Goal: Browse casually: Explore the website without a specific task or goal

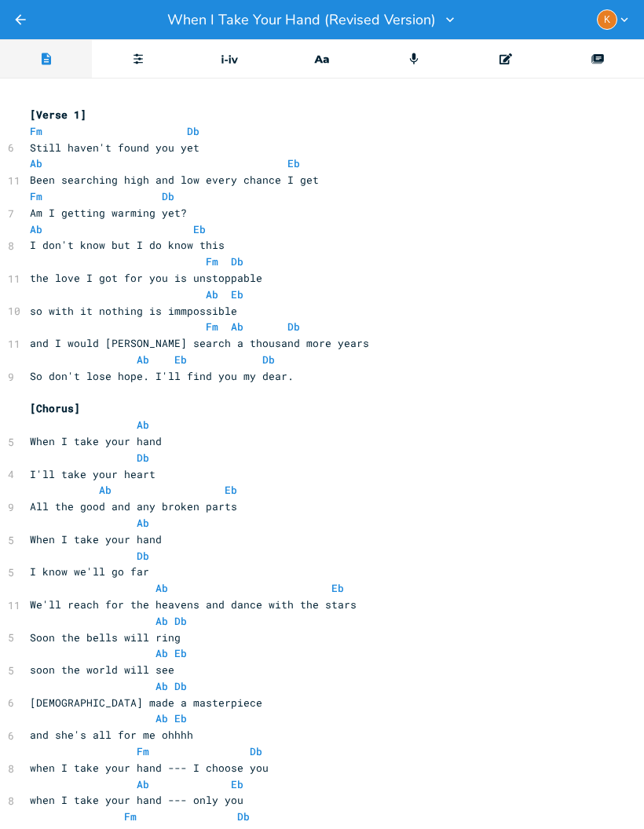
click at [23, 13] on icon "Back" at bounding box center [21, 20] width 16 height 16
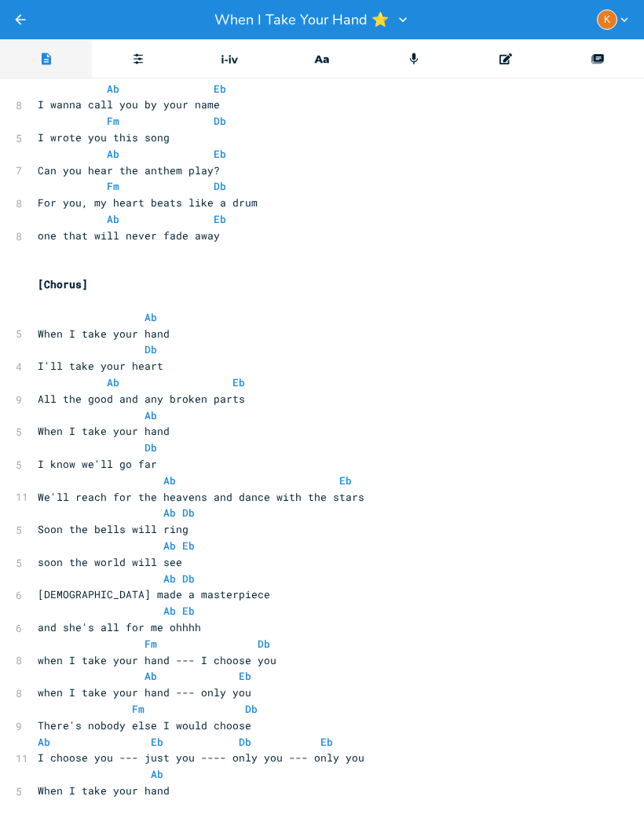
scroll to position [1741, 0]
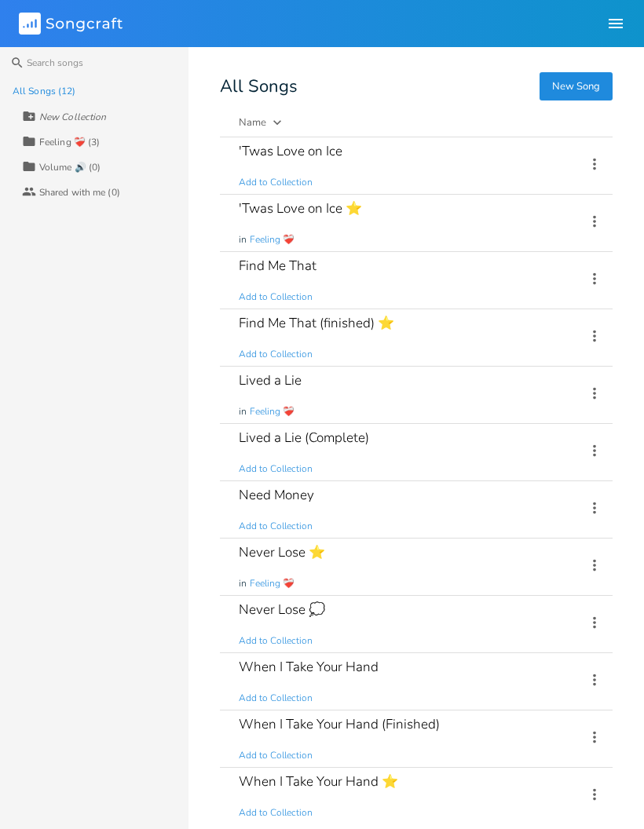
scroll to position [29, 0]
click at [498, 221] on div "'Twas Love on Ice ⭐ in Feeling ❤️‍🩹" at bounding box center [403, 223] width 328 height 57
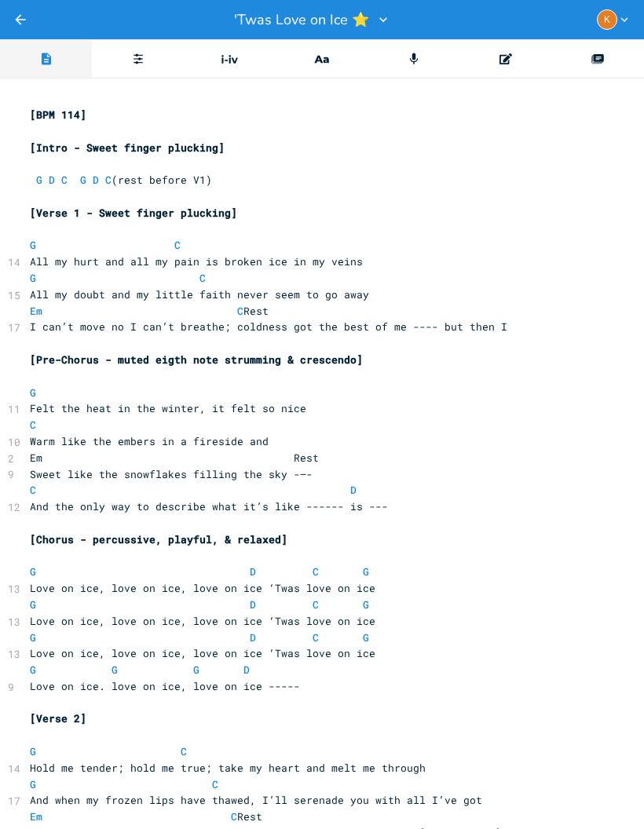
scroll to position [0, 8]
click at [27, 35] on button "Back" at bounding box center [21, 19] width 16 height 39
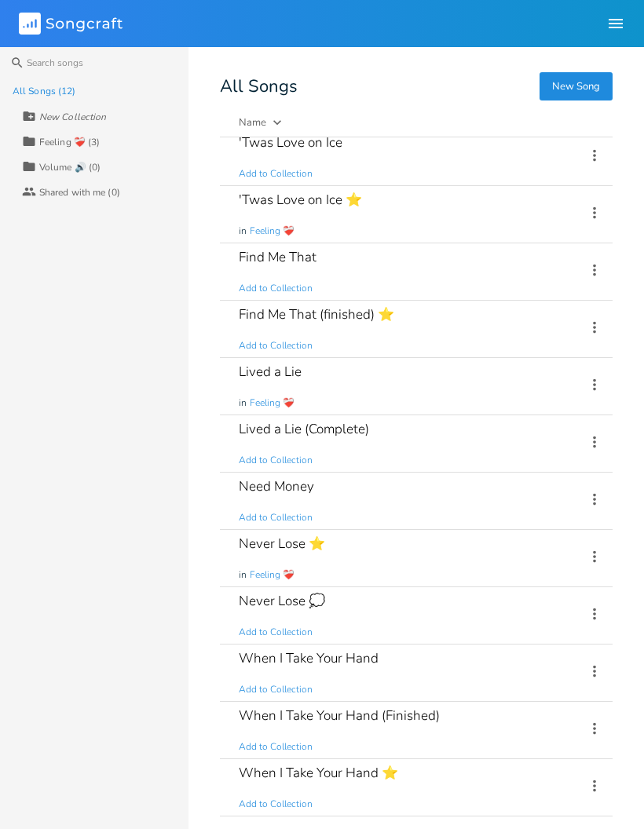
scroll to position [9, 0]
click at [538, 358] on div "Lived a Lie in Feeling ❤️‍🩹" at bounding box center [403, 386] width 328 height 57
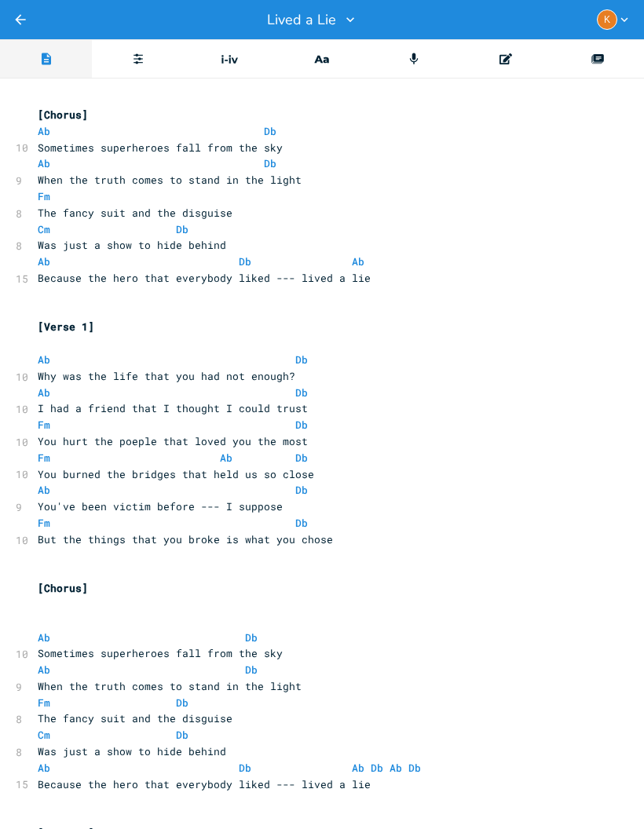
click at [27, 36] on button "Back" at bounding box center [21, 19] width 16 height 39
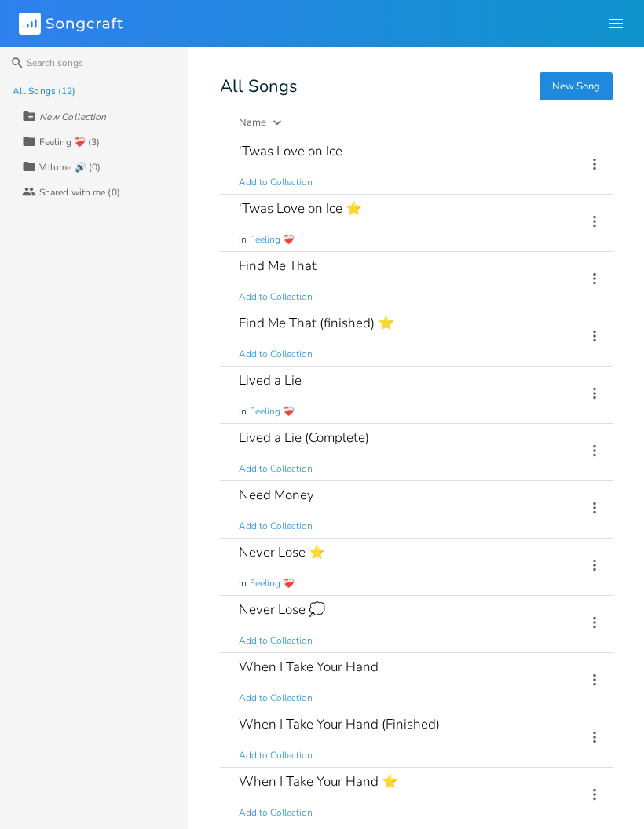
click at [504, 362] on div "Find Me That (finished) ⭐ Add to Collection" at bounding box center [403, 337] width 328 height 57
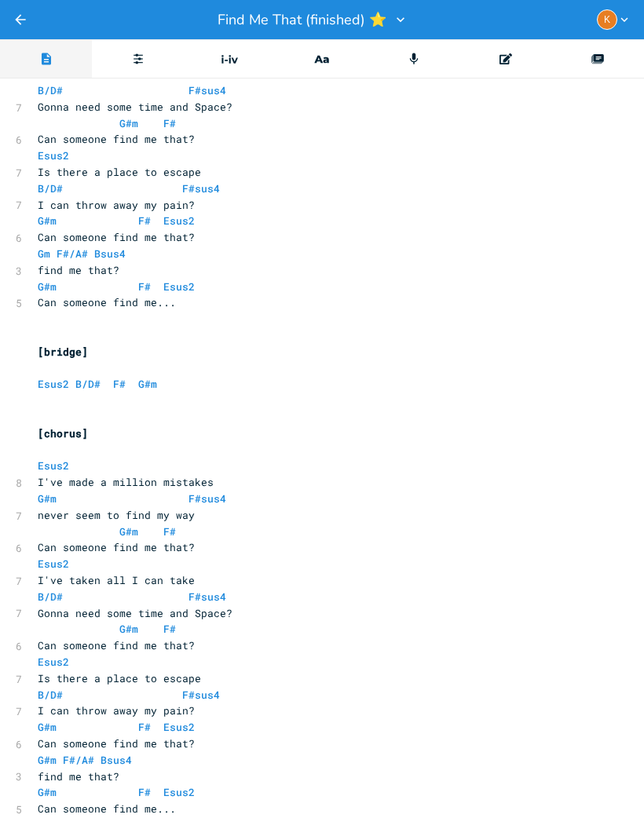
scroll to position [1972, 0]
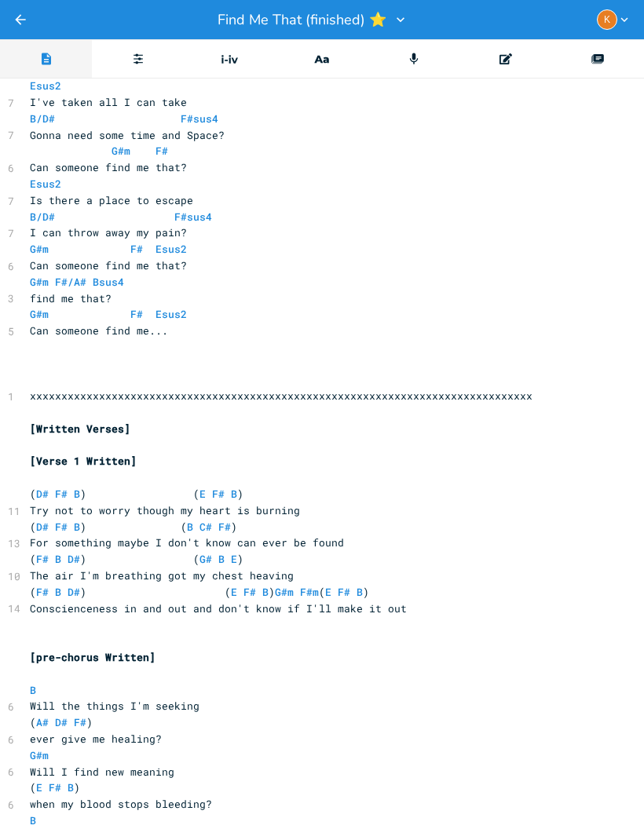
click at [24, 44] on div "Editor" at bounding box center [46, 58] width 92 height 39
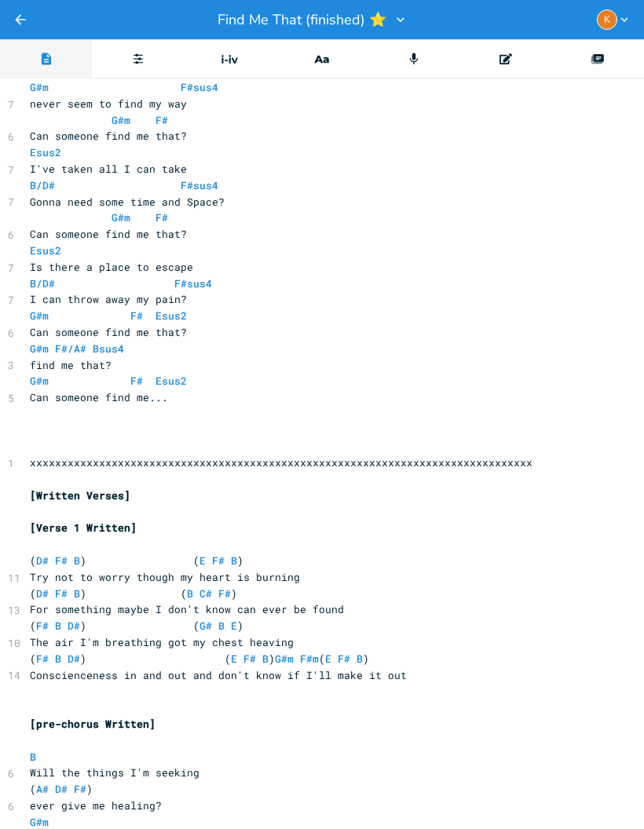
click at [21, 48] on div "Editor" at bounding box center [46, 58] width 92 height 39
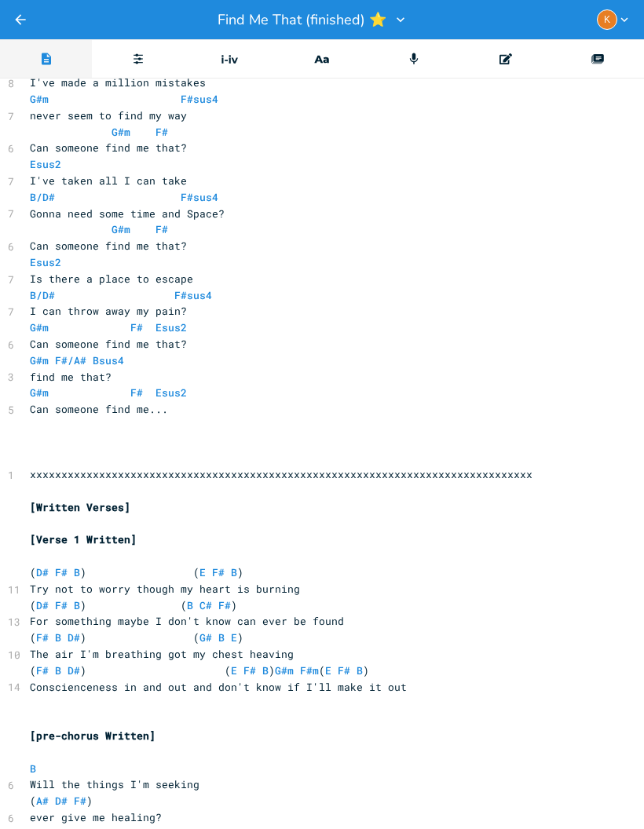
scroll to position [2350, 8]
click at [23, 50] on div "Editor" at bounding box center [46, 58] width 92 height 39
click at [20, 43] on div "Editor" at bounding box center [46, 58] width 92 height 39
click at [21, 40] on div "Editor" at bounding box center [46, 58] width 92 height 39
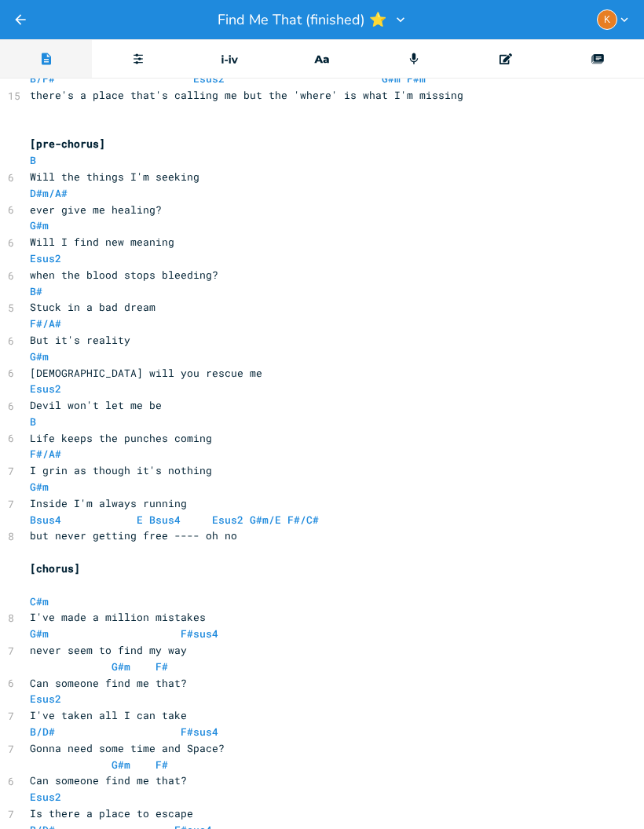
click at [31, 46] on div "Editor" at bounding box center [46, 58] width 92 height 39
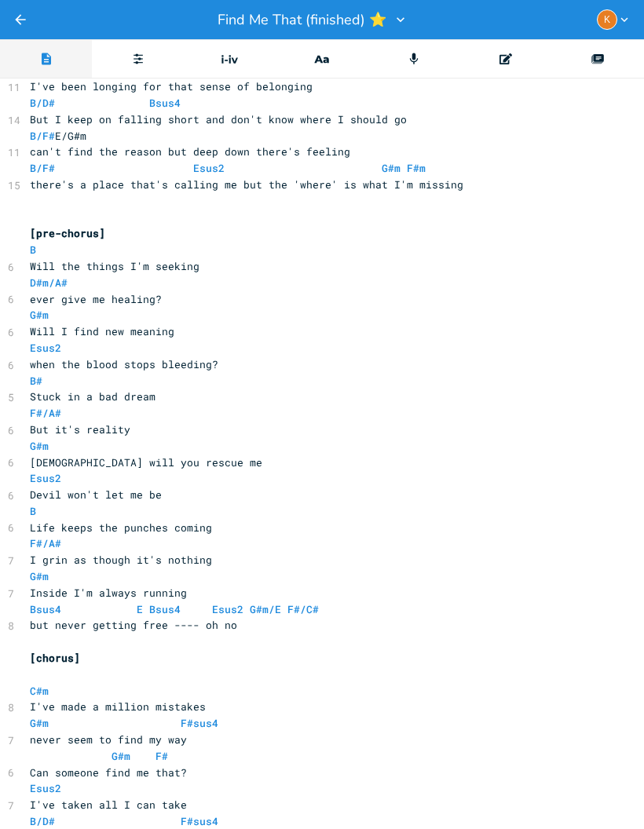
click at [16, 49] on div "Editor" at bounding box center [46, 58] width 92 height 39
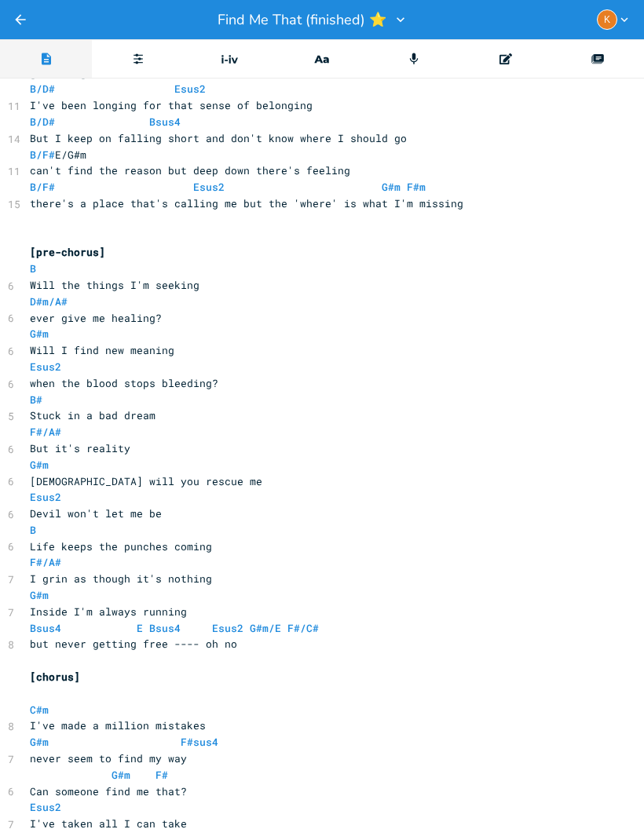
click at [20, 48] on div "Editor" at bounding box center [46, 58] width 92 height 39
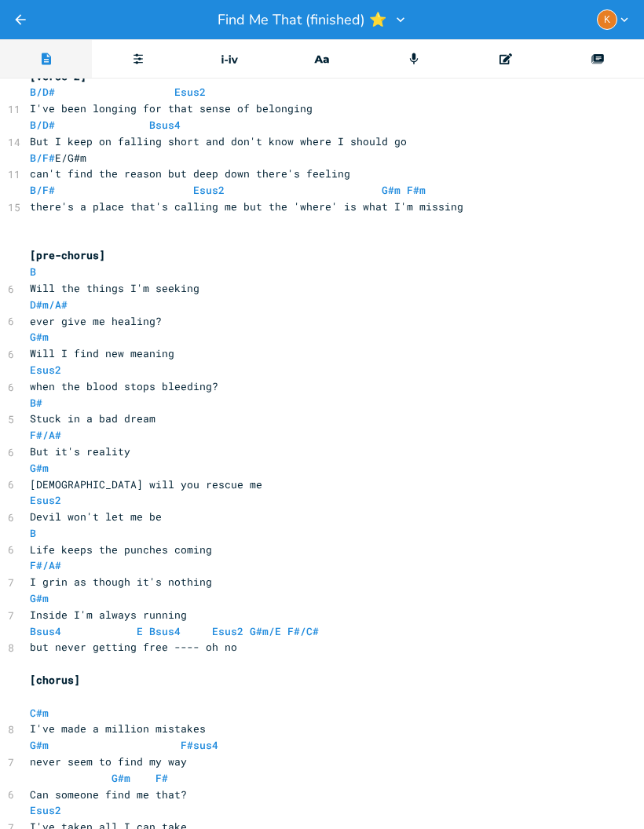
scroll to position [1196, 8]
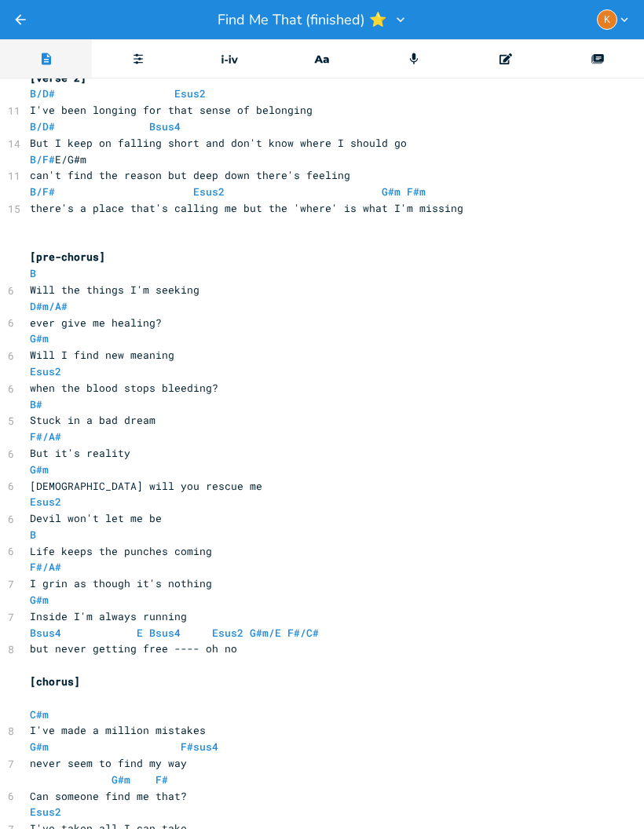
click at [25, 49] on div "Editor" at bounding box center [46, 58] width 92 height 39
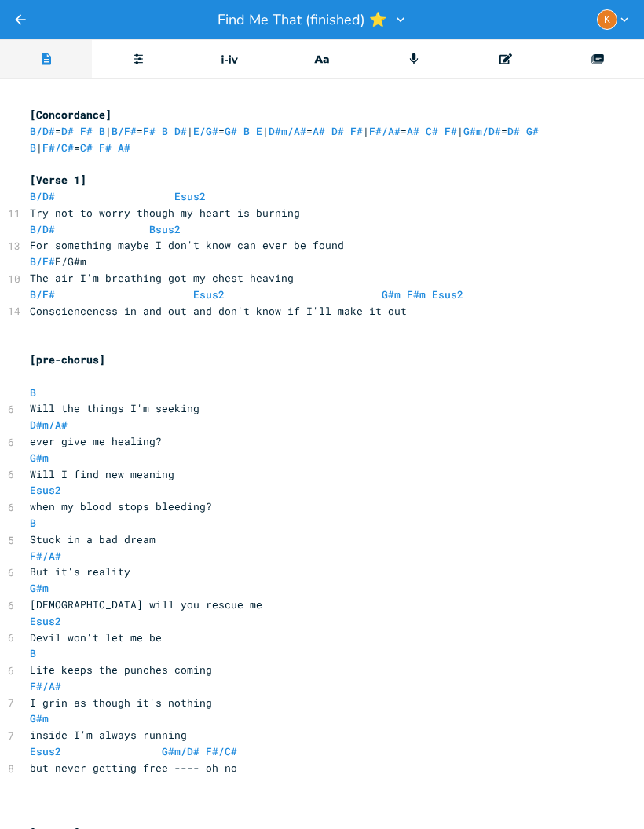
scroll to position [0, 8]
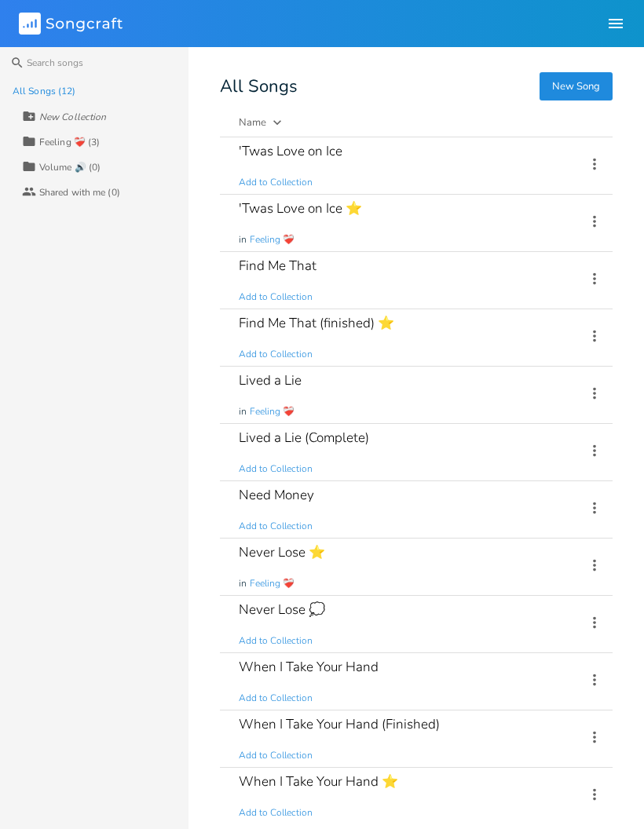
click at [540, 348] on div "Find Me That (finished) ⭐ Add to Collection" at bounding box center [403, 337] width 328 height 57
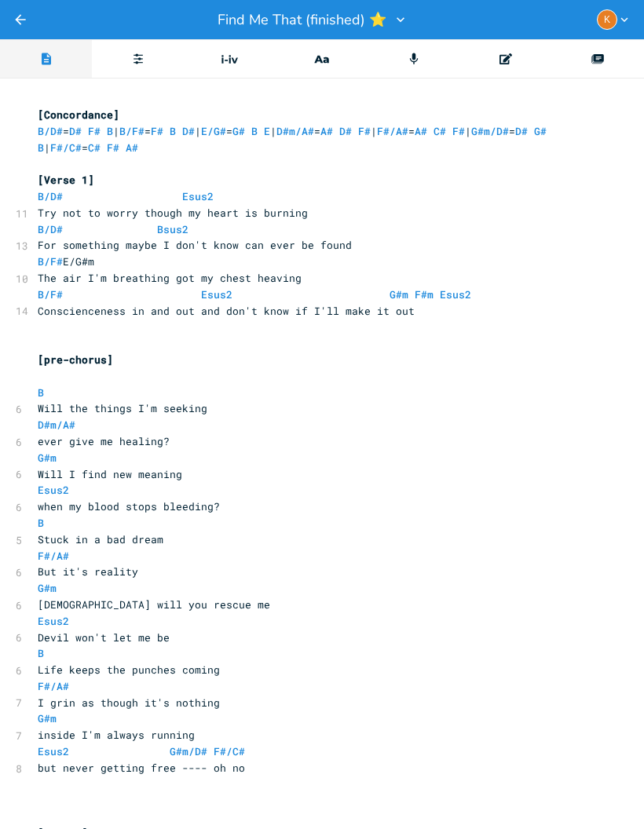
click at [231, 64] on icon "Progressions" at bounding box center [229, 59] width 21 height 21
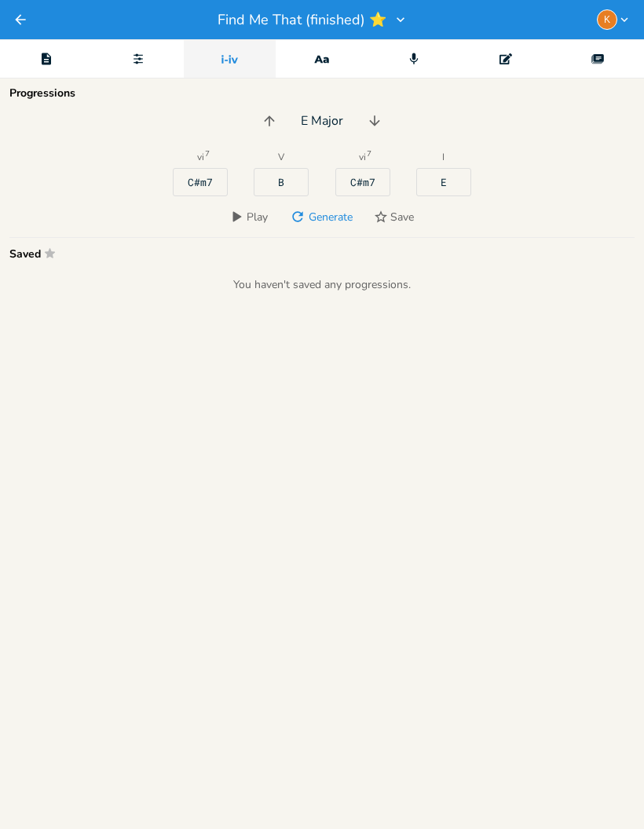
click at [42, 69] on div "Editor" at bounding box center [46, 58] width 92 height 39
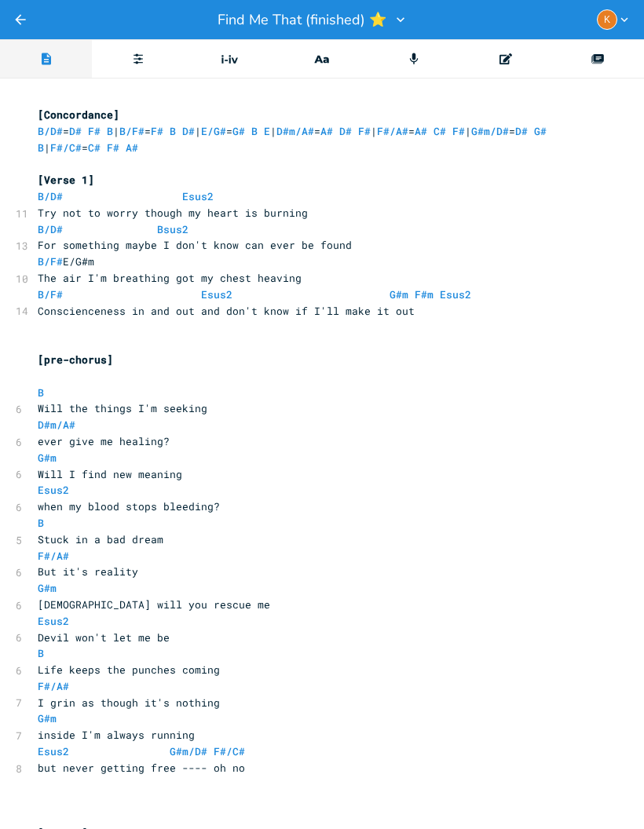
click at [25, 21] on icon "Back" at bounding box center [21, 20] width 16 height 16
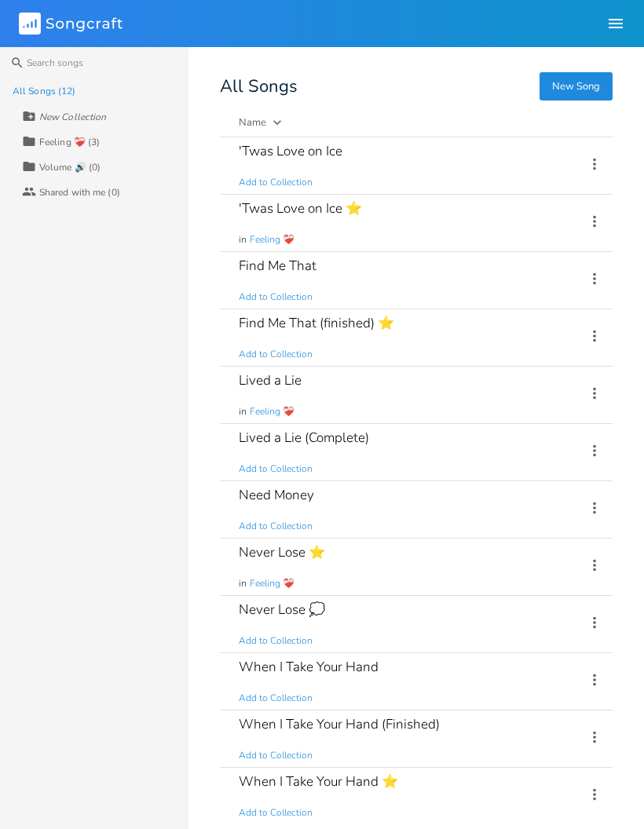
click at [241, 349] on span "Add to Collection" at bounding box center [276, 354] width 74 height 13
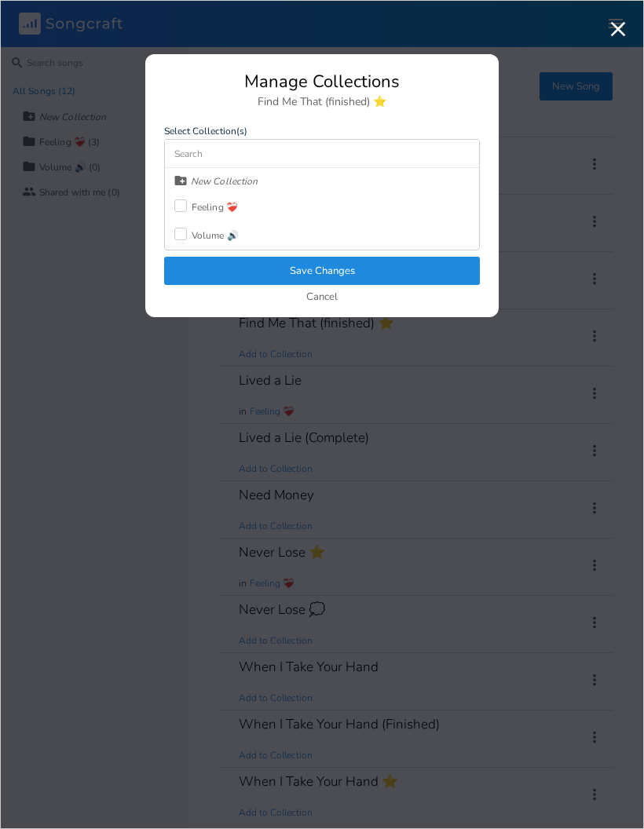
click at [311, 296] on button "Cancel" at bounding box center [321, 297] width 31 height 13
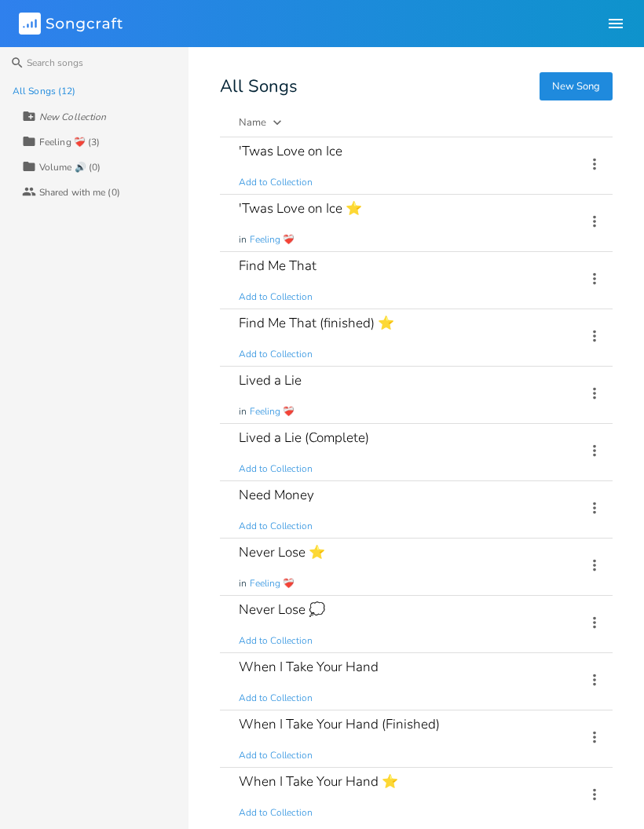
click at [530, 323] on div "Find Me That (finished) ⭐ Add to Collection" at bounding box center [403, 337] width 328 height 57
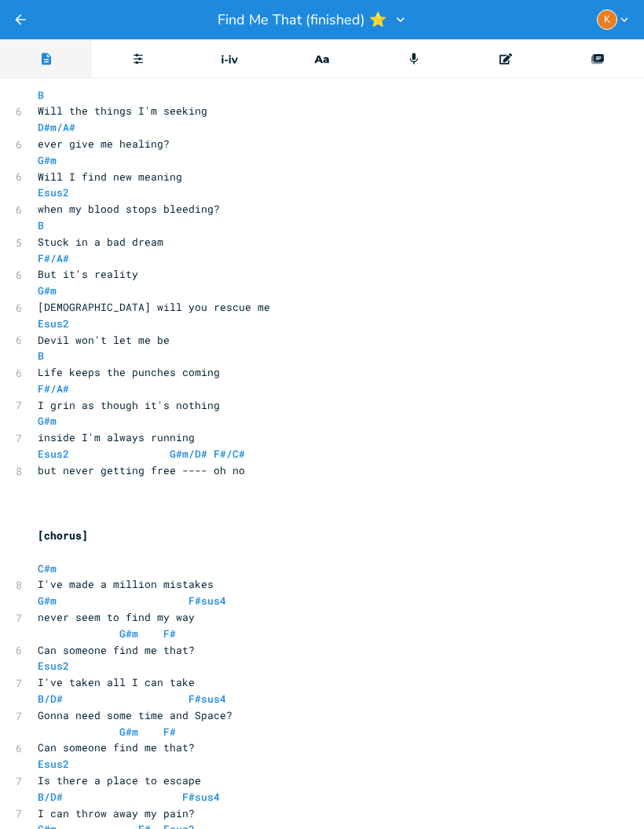
scroll to position [229, 0]
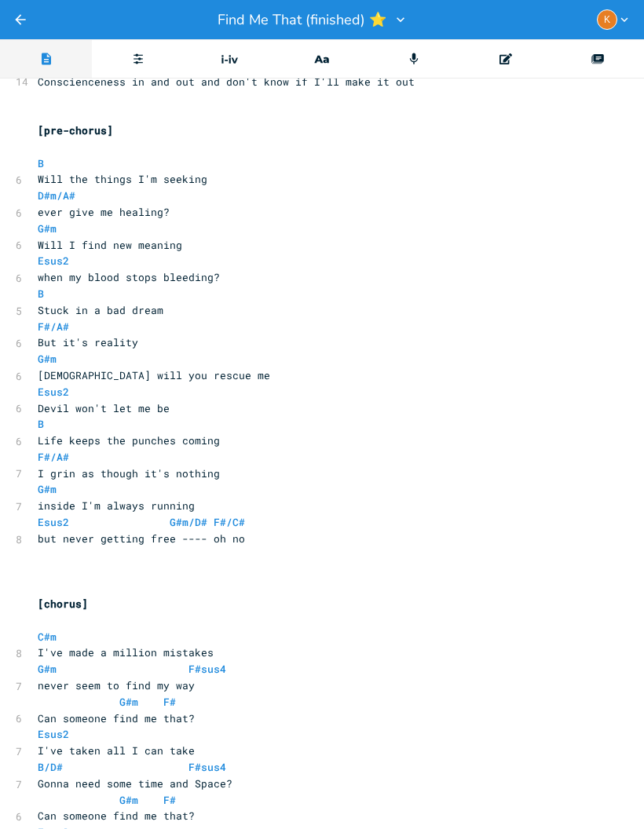
click at [20, 26] on icon "Back" at bounding box center [21, 20] width 16 height 16
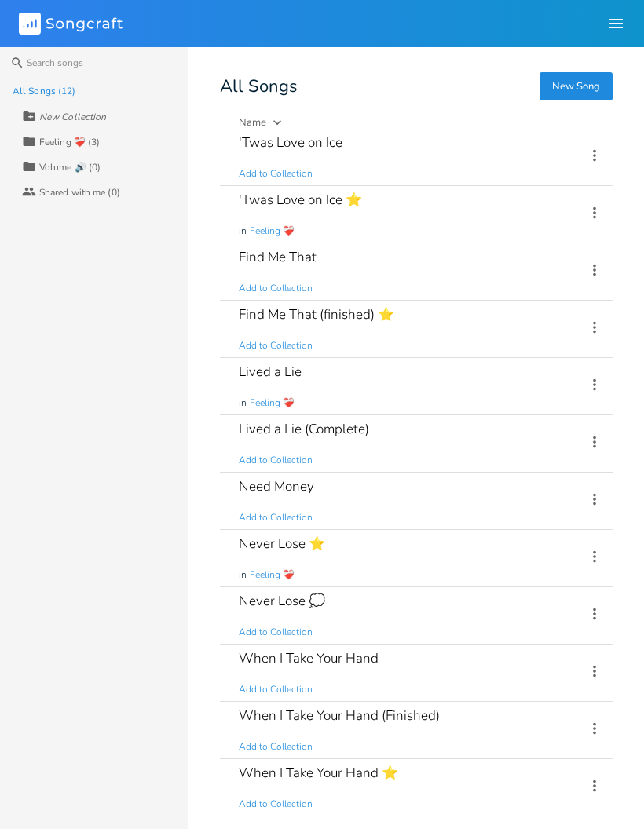
scroll to position [9, 0]
click at [531, 345] on div "Find Me That (finished) ⭐ Add to Collection" at bounding box center [403, 329] width 328 height 57
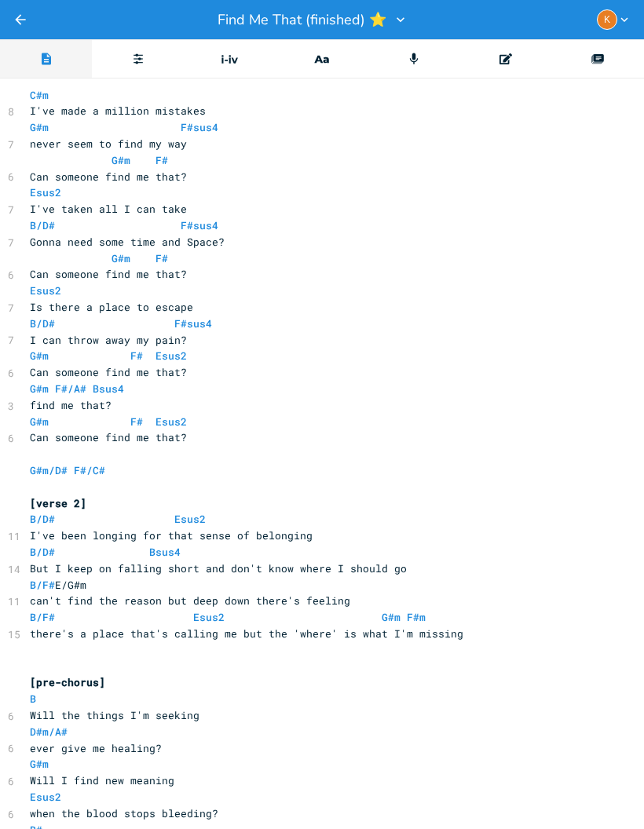
scroll to position [772, 8]
click at [20, 21] on icon "Back" at bounding box center [21, 20] width 16 height 16
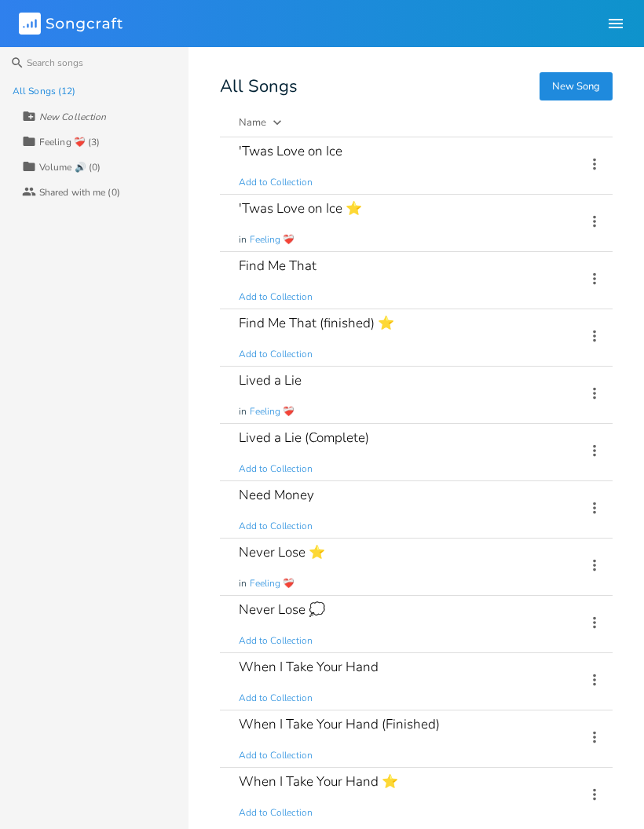
click at [461, 566] on div "Never Lose ⭐ in Feeling ❤️‍🩹" at bounding box center [403, 566] width 328 height 57
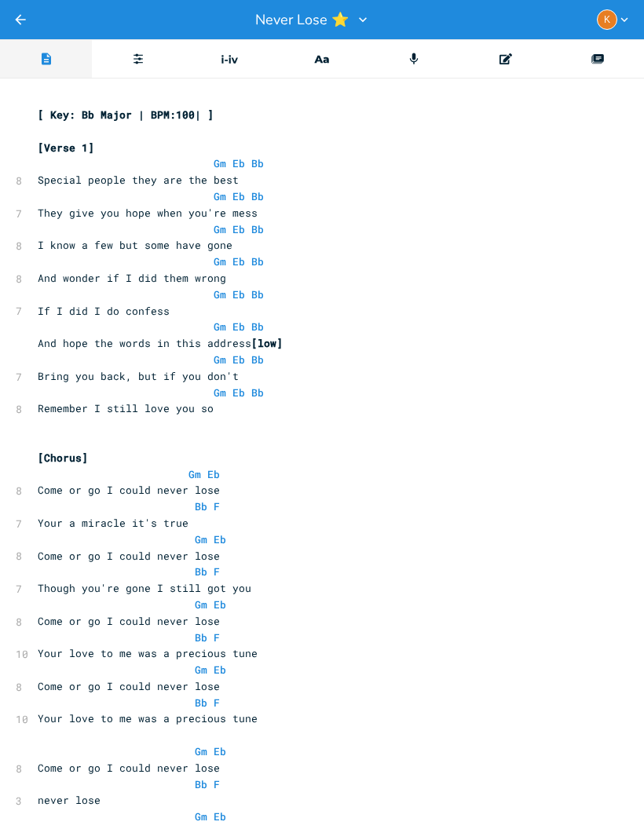
click at [6, 20] on div "Back Never Lose ⭐ K" at bounding box center [322, 19] width 644 height 39
click at [20, 20] on icon "Back" at bounding box center [21, 20] width 16 height 16
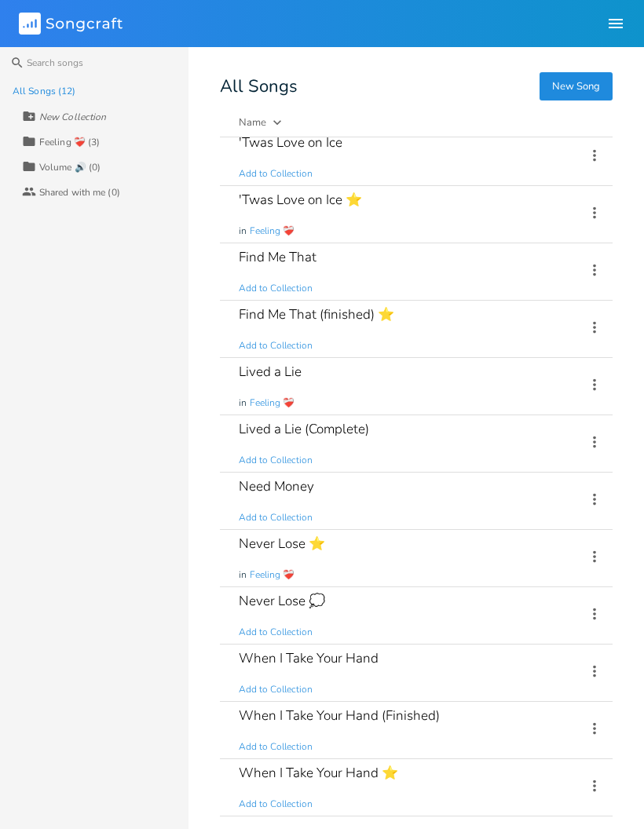
scroll to position [9, 0]
click at [487, 779] on div "When I Take Your Hand ⭐ Add to Collection" at bounding box center [403, 787] width 328 height 57
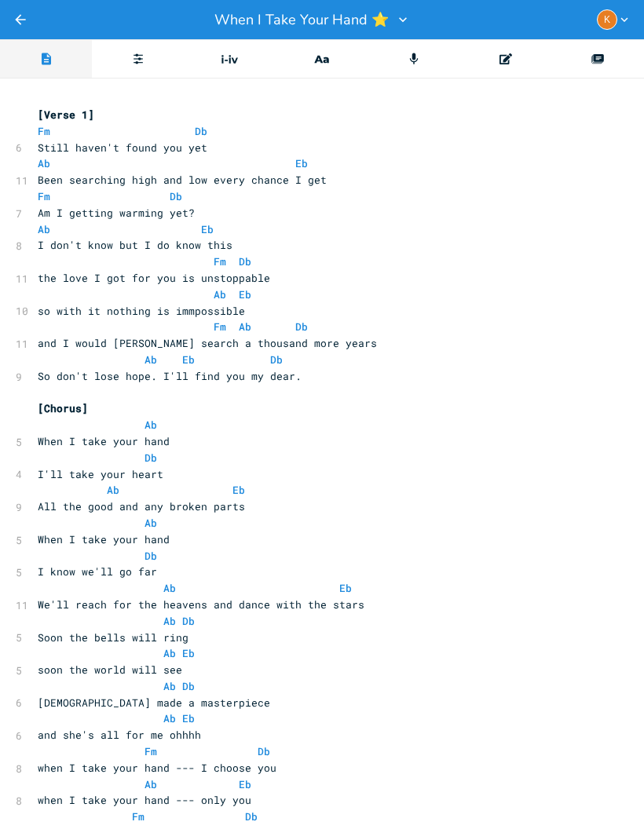
click at [487, 65] on div "Editor" at bounding box center [506, 58] width 92 height 39
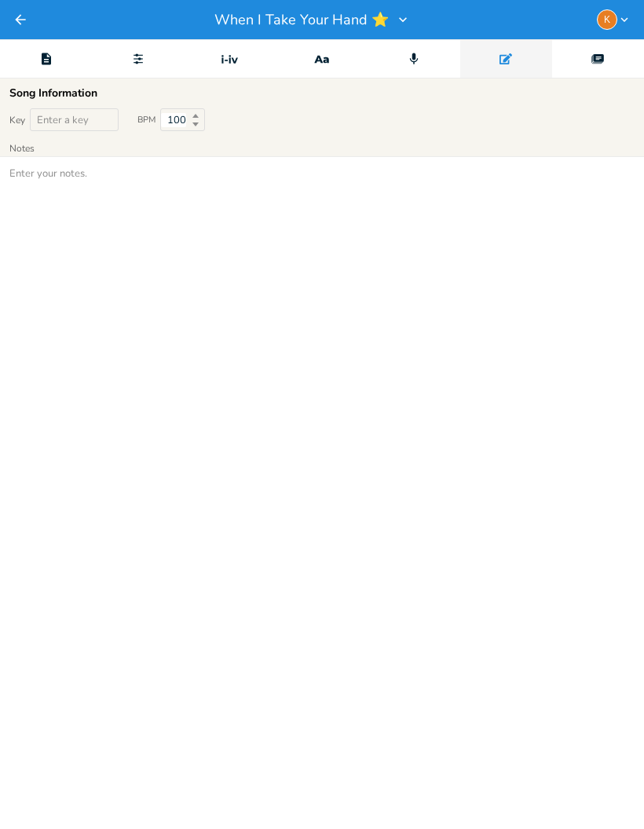
click at [49, 57] on icon at bounding box center [46, 59] width 9 height 12
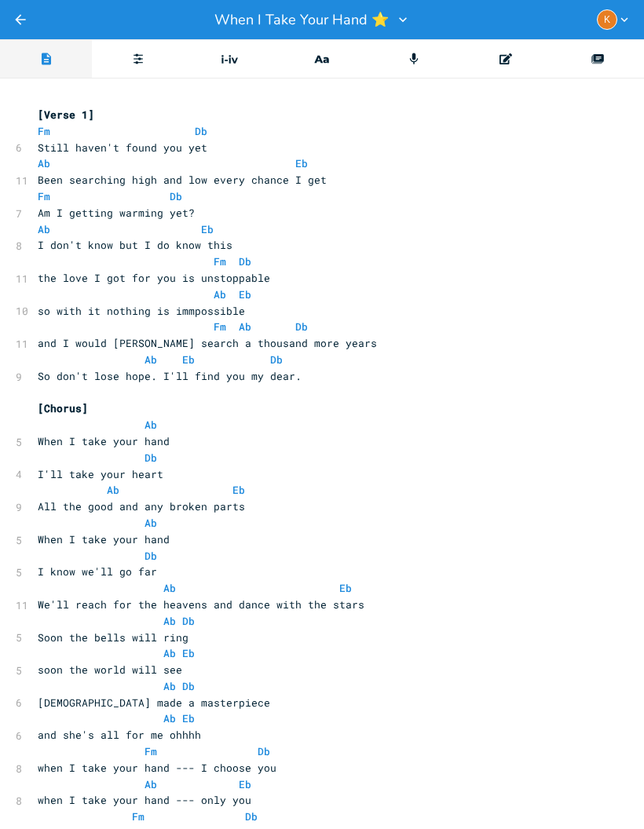
click at [603, 63] on icon "Deck" at bounding box center [597, 59] width 13 height 13
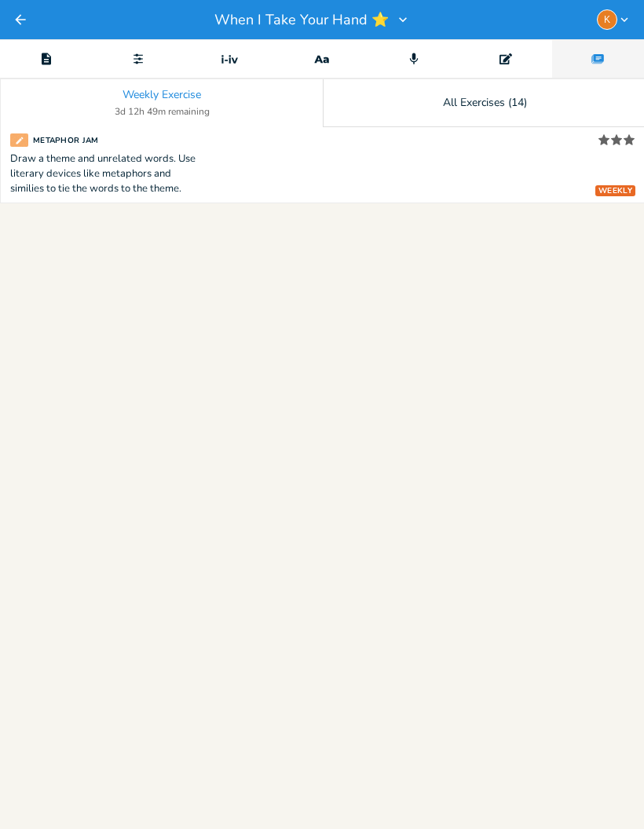
click at [39, 62] on icon "Editor" at bounding box center [46, 59] width 14 height 14
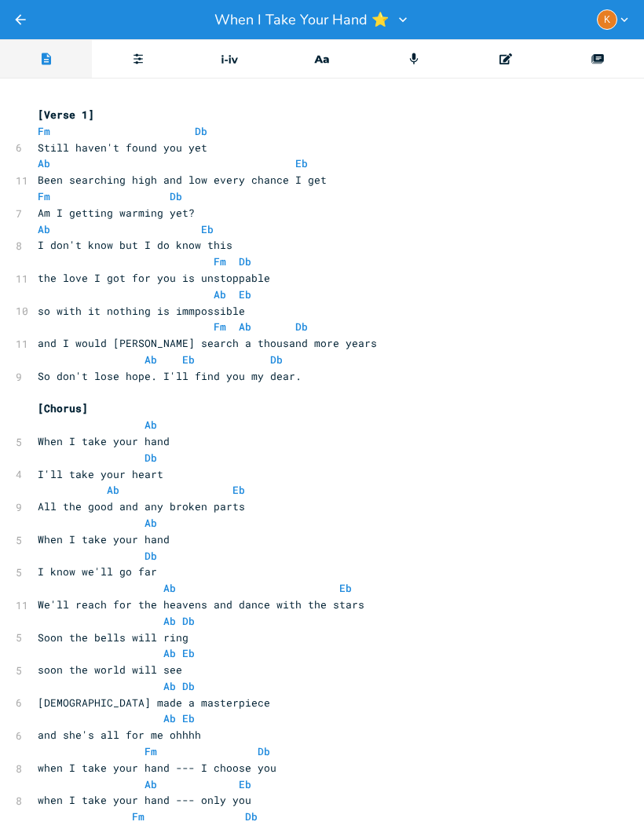
click at [127, 54] on div "Chord" at bounding box center [138, 58] width 92 height 39
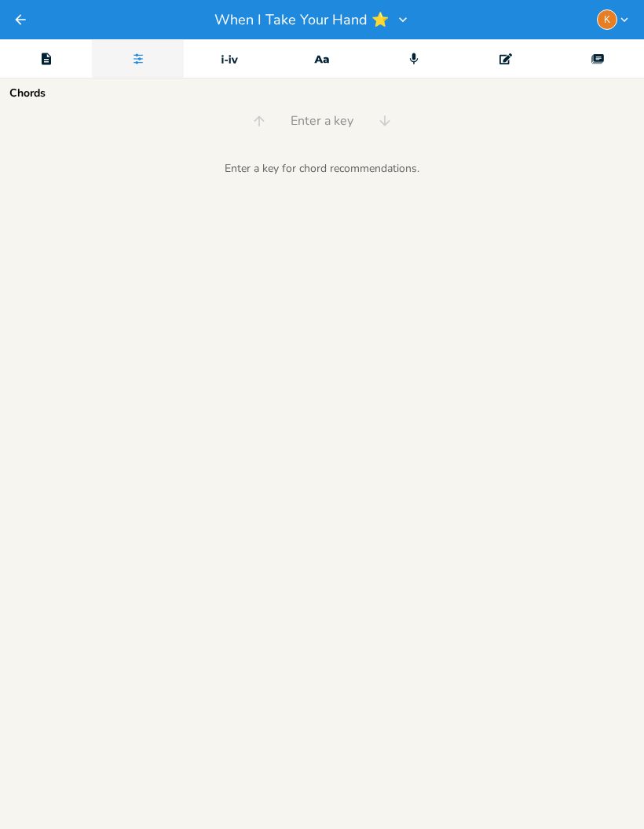
click at [24, 64] on div "Editor" at bounding box center [46, 58] width 92 height 39
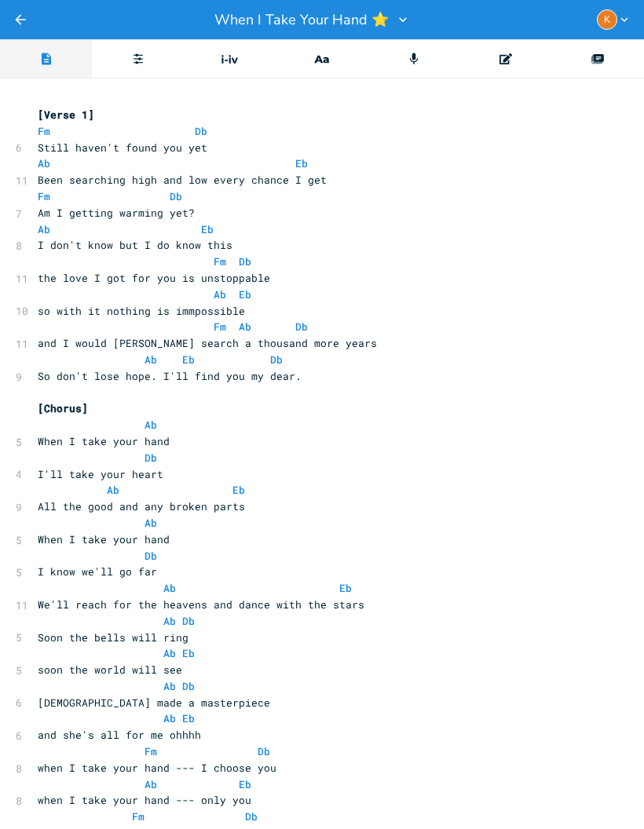
click at [314, 54] on icon "Dictionary" at bounding box center [321, 59] width 21 height 21
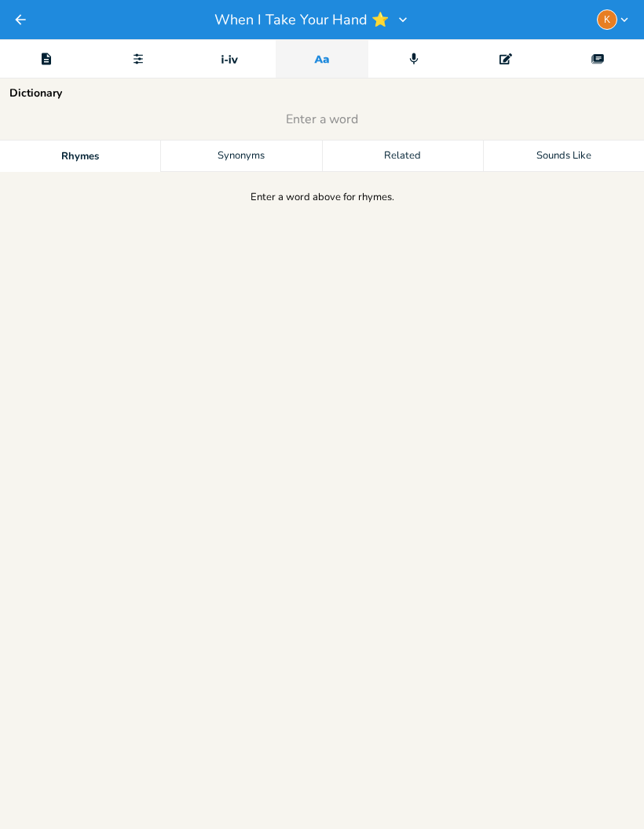
click at [39, 59] on icon "Editor" at bounding box center [46, 59] width 14 height 14
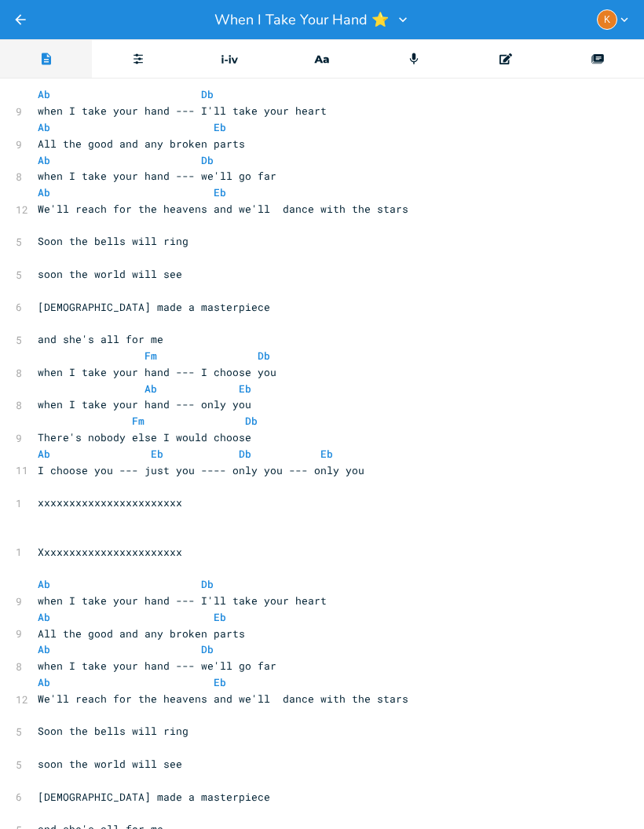
scroll to position [2565, 0]
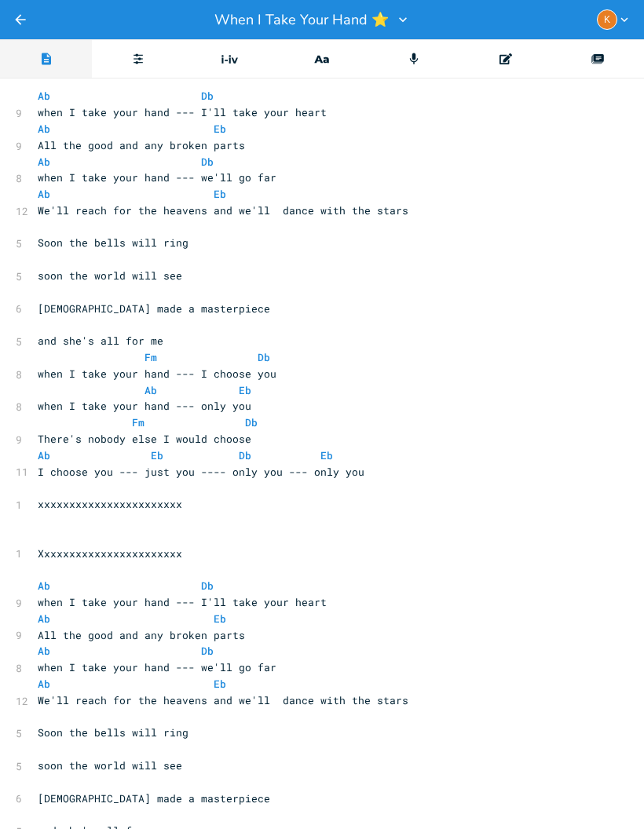
click at [16, 13] on icon "Back" at bounding box center [21, 20] width 16 height 16
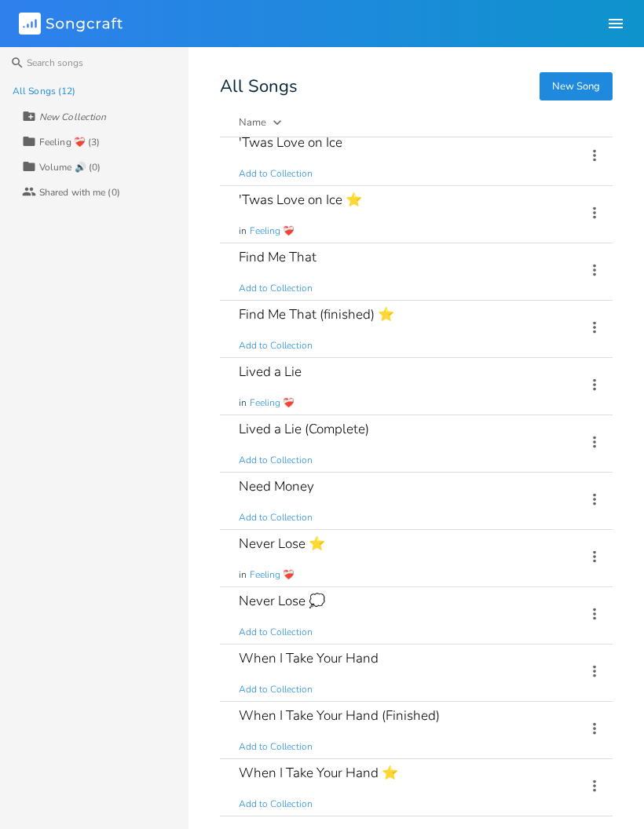
scroll to position [9, 0]
click at [400, 772] on div "When I Take Your Hand ⭐ Add to Collection" at bounding box center [403, 787] width 328 height 57
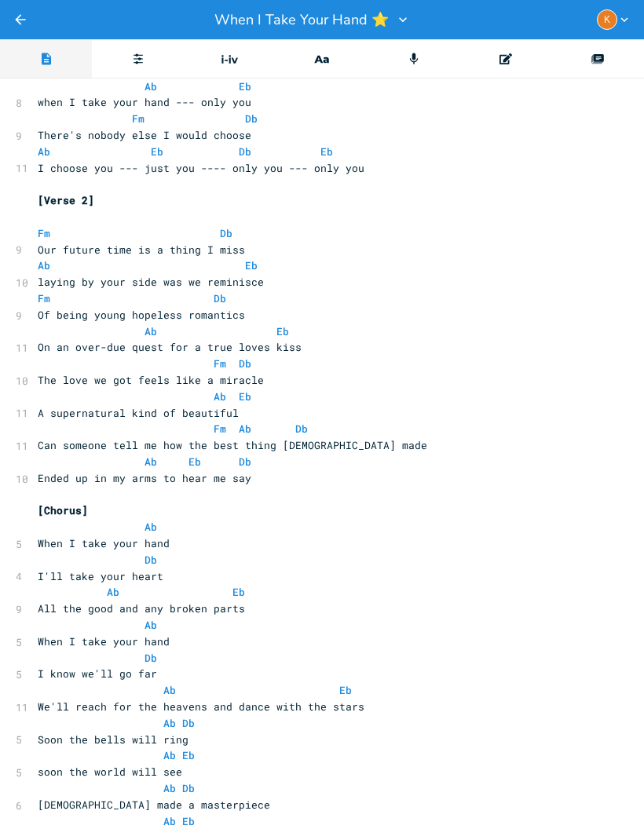
scroll to position [698, 0]
click at [20, 15] on icon "Back" at bounding box center [21, 20] width 16 height 16
